Goal: Task Accomplishment & Management: Use online tool/utility

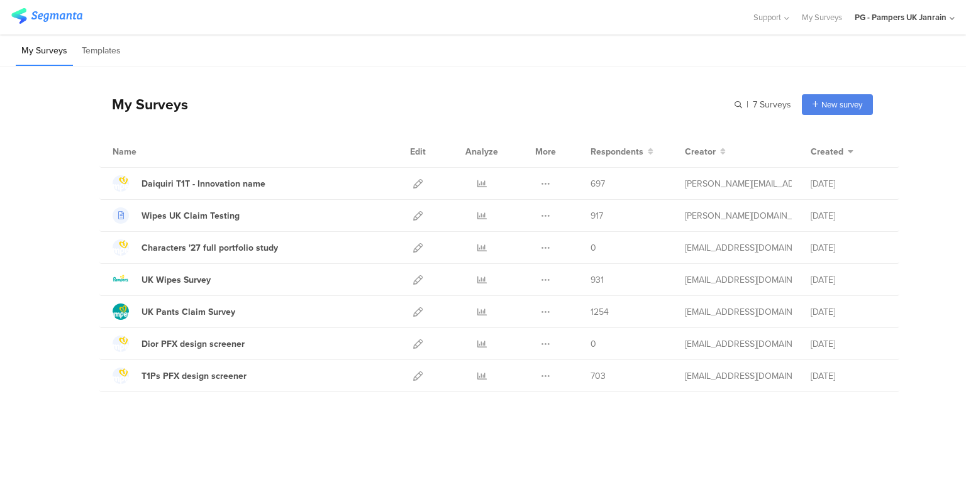
click at [415, 179] on icon at bounding box center [417, 183] width 9 height 9
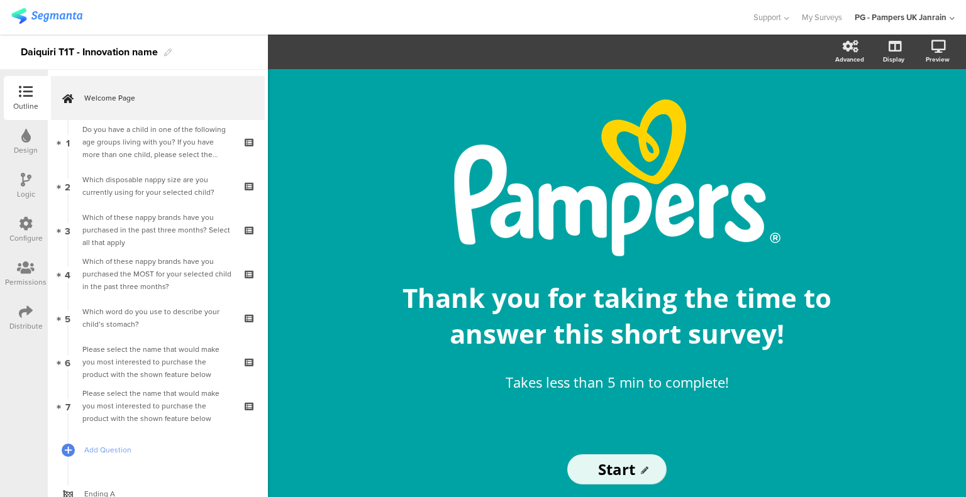
click at [155, 354] on div "Please select the name that would make you most interested to purchase the prod…" at bounding box center [157, 362] width 150 height 38
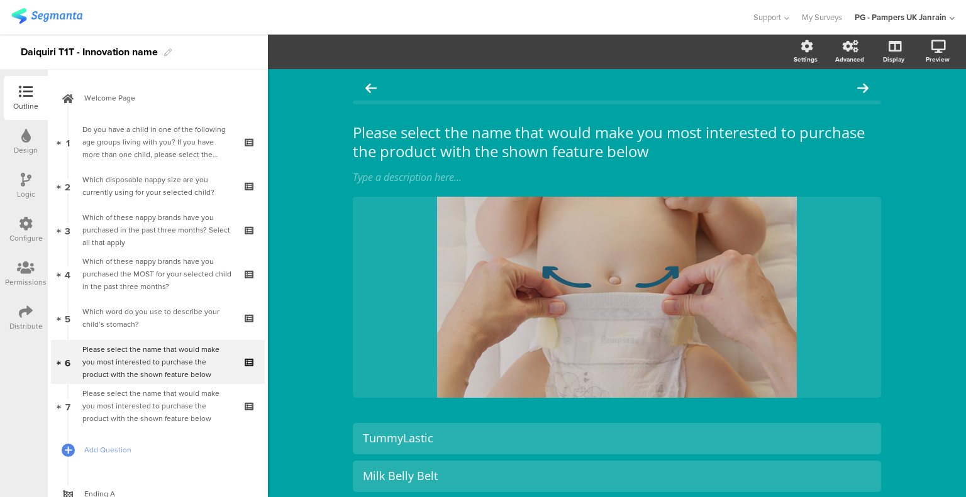
click at [460, 143] on div "Please select the name that would make you most interested to purchase the prod…" at bounding box center [617, 142] width 534 height 44
click at [460, 143] on p "Please select the name that would make you most interested to purchase the prod…" at bounding box center [617, 142] width 528 height 38
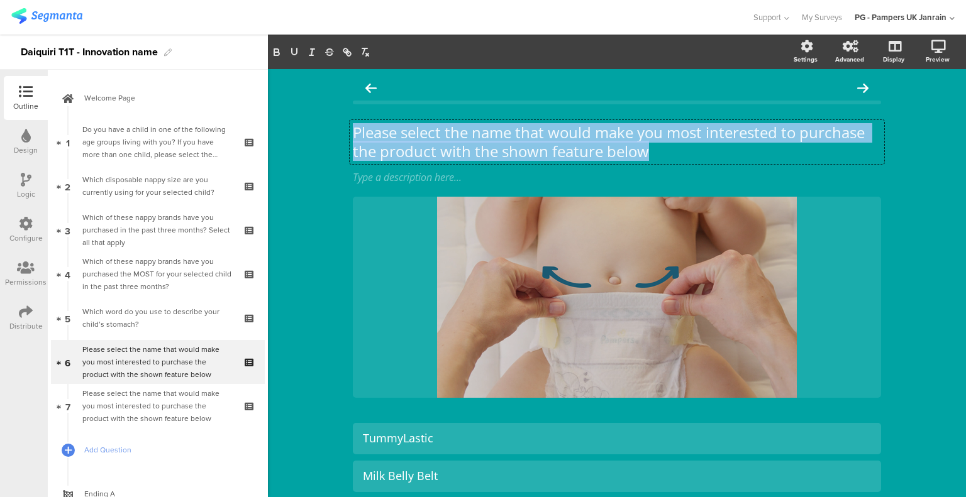
click at [460, 143] on p "Please select the name that would make you most interested to purchase the prod…" at bounding box center [617, 142] width 528 height 38
